Goal: Information Seeking & Learning: Learn about a topic

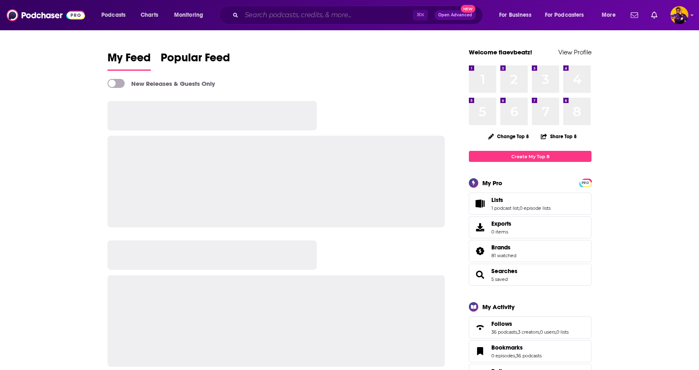
click at [267, 19] on input "Search podcasts, credits, & more..." at bounding box center [326, 15] width 171 height 13
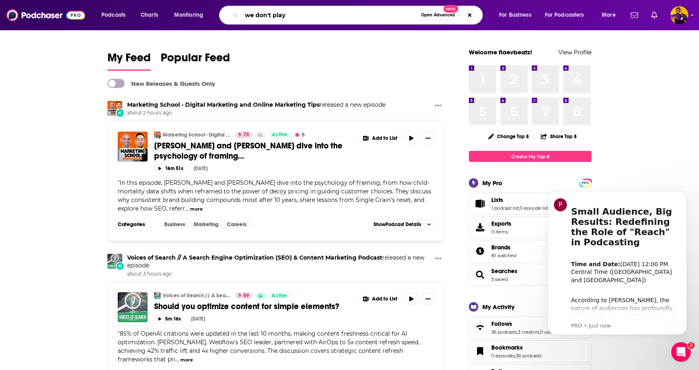
type input "we don't play"
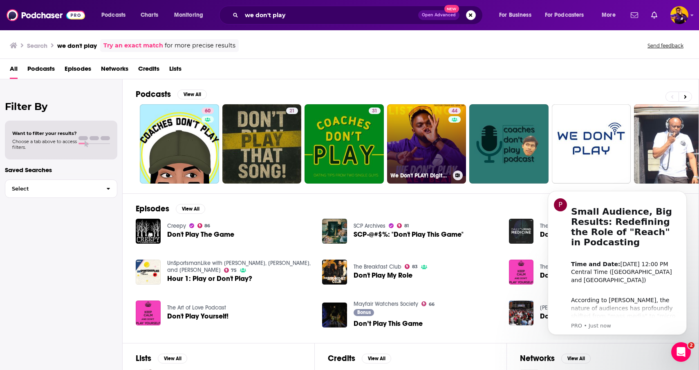
click at [426, 134] on link "44 We Don't PLAY! Digital Marketing AI SEO Tactics: Pinterest Business + Email …" at bounding box center [426, 143] width 79 height 79
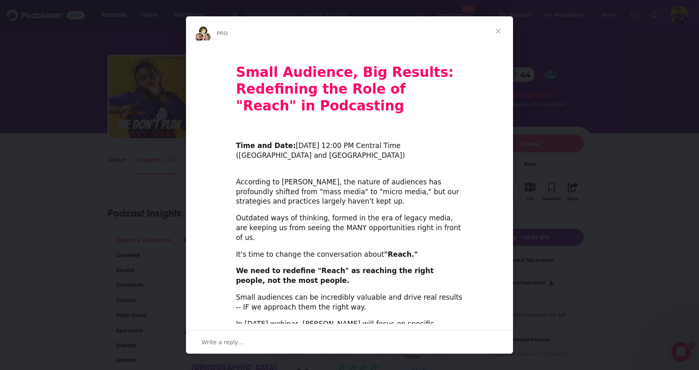
click at [337, 199] on div "Small Audience, Big Results: Redefining the Role of "Reach" in Podcasting ​ Tim…" at bounding box center [349, 314] width 327 height 535
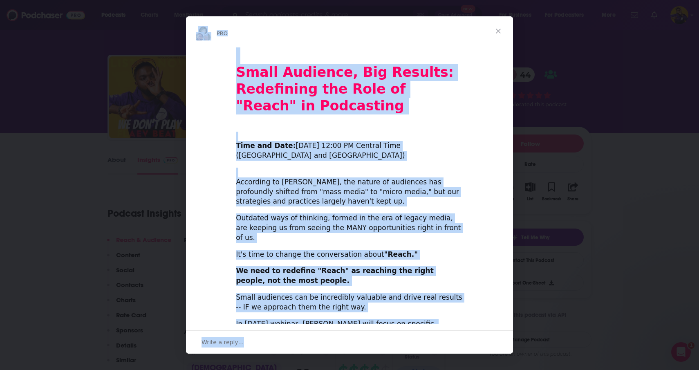
copy div "LOR Ipsum Dolorsit, Ame Consect: Adipiscing eli Sedd ei "Tempo" in Utlaboreet ​…"
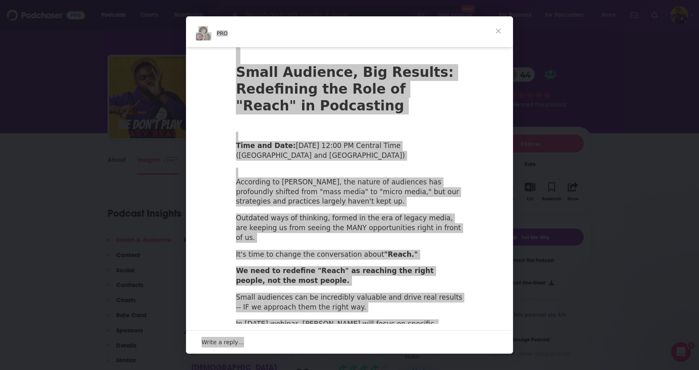
scroll to position [217, 0]
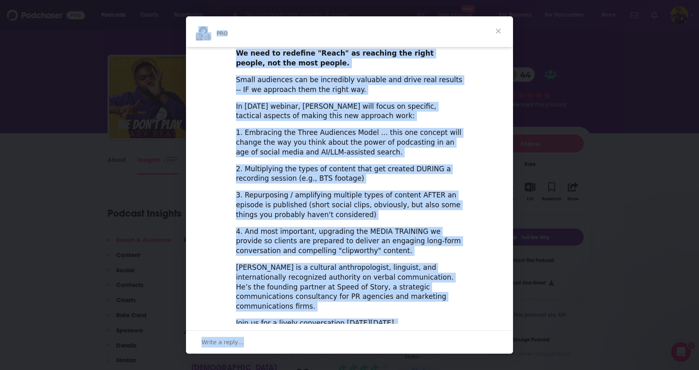
click at [326, 190] on div "3. Repurposing / amplifying multiple types of content AFTER an episode is publi…" at bounding box center [349, 204] width 227 height 29
click at [319, 131] on div "Small Audience, Big Results: Redefining the Role of "Reach" in Podcasting ​ Tim…" at bounding box center [349, 97] width 327 height 535
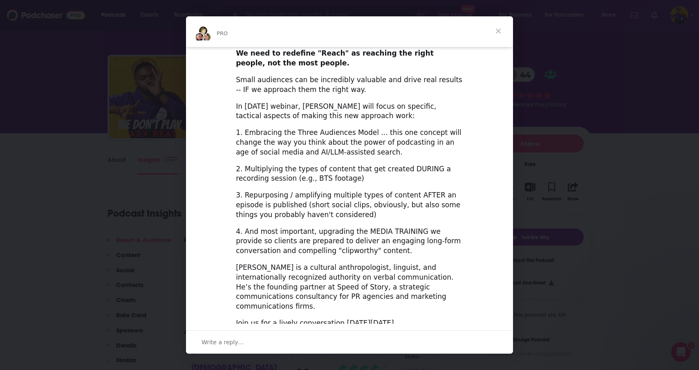
click at [498, 27] on span "Close" at bounding box center [497, 30] width 29 height 29
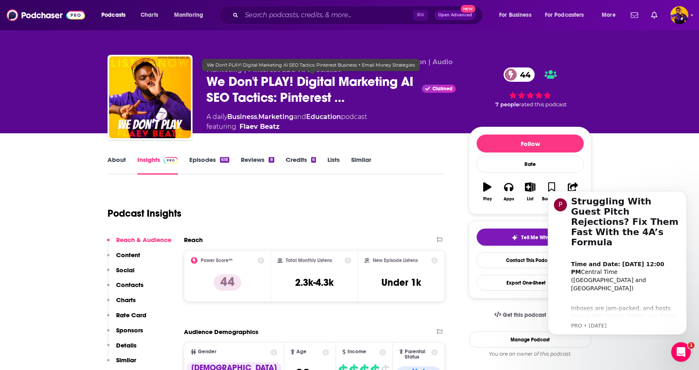
scroll to position [0, 0]
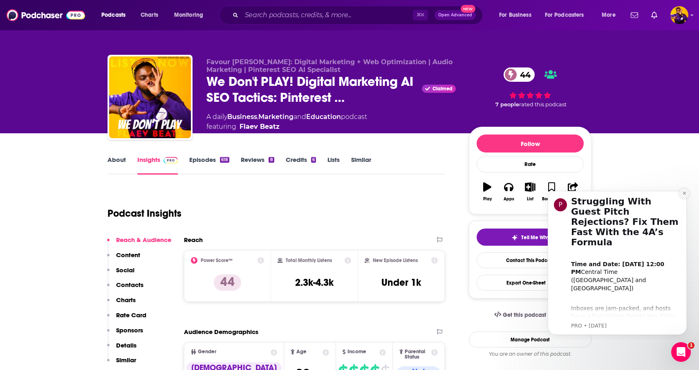
click at [685, 194] on icon "Dismiss notification" at bounding box center [684, 193] width 4 height 4
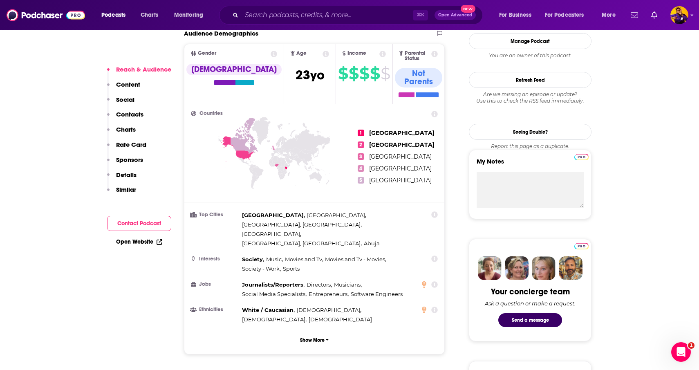
scroll to position [299, 0]
click at [326, 332] on button "Show More" at bounding box center [314, 339] width 247 height 15
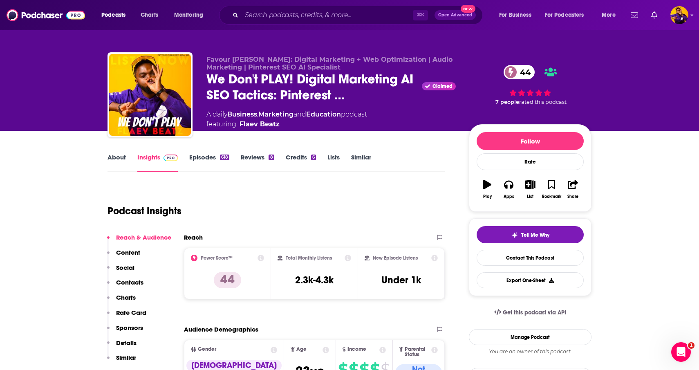
scroll to position [4, 0]
